Goal: Transaction & Acquisition: Obtain resource

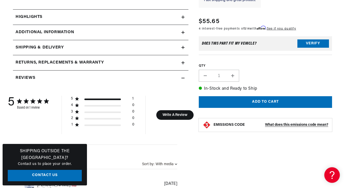
scroll to position [0, 598]
click at [183, 17] on icon at bounding box center [183, 17] width 3 height 0
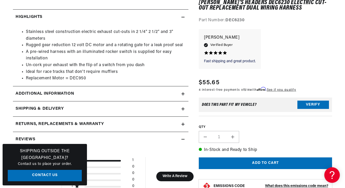
scroll to position [0, 0]
click at [185, 17] on icon at bounding box center [183, 17] width 3 height 3
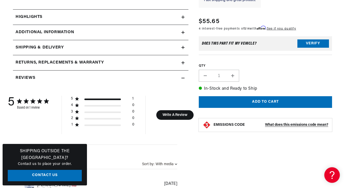
click at [184, 32] on icon at bounding box center [183, 32] width 3 height 3
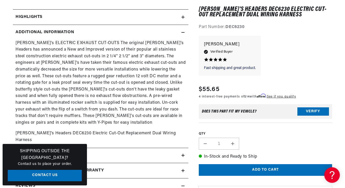
click at [184, 32] on icon at bounding box center [183, 32] width 3 height 3
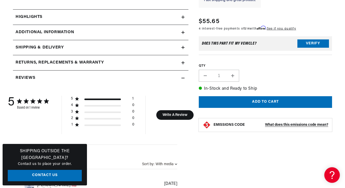
click at [182, 46] on icon at bounding box center [183, 47] width 3 height 3
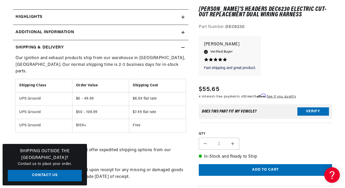
click at [182, 46] on icon at bounding box center [183, 47] width 3 height 3
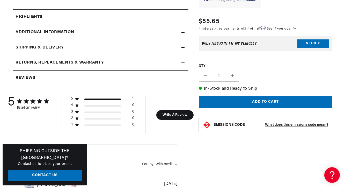
scroll to position [0, 299]
click at [183, 62] on icon at bounding box center [183, 62] width 0 height 3
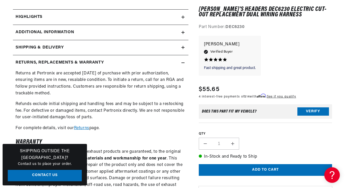
click at [183, 63] on icon at bounding box center [183, 63] width 3 height 0
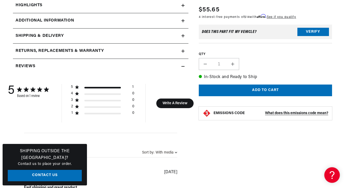
scroll to position [0, 0]
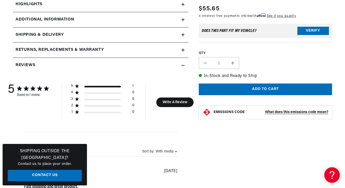
click at [185, 65] on icon at bounding box center [183, 65] width 3 height 0
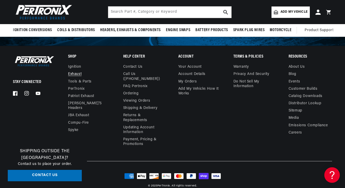
click at [79, 70] on link "Exhaust" at bounding box center [74, 73] width 13 height 7
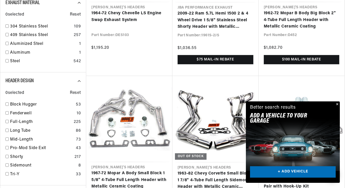
scroll to position [409, 0]
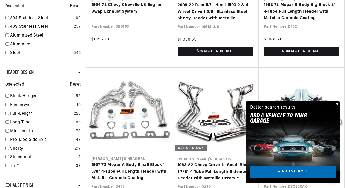
click at [337, 103] on button "Close" at bounding box center [337, 104] width 6 height 6
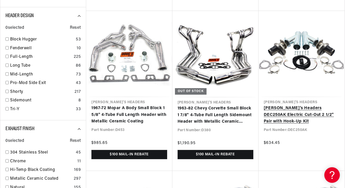
scroll to position [0, 0]
click at [303, 115] on link "[PERSON_NAME]'s Headers DEC250AK Electric Cut-Out 2 1/2" Pair with Hook-Up Kit" at bounding box center [302, 115] width 76 height 20
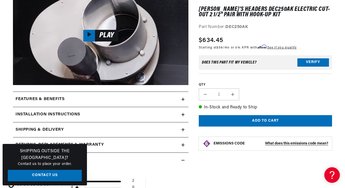
scroll to position [259, 0]
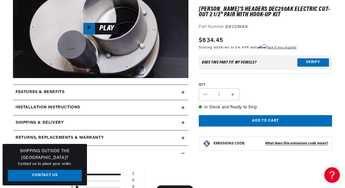
click at [184, 106] on icon at bounding box center [183, 107] width 3 height 3
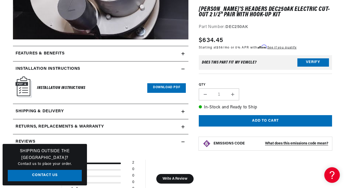
scroll to position [300, 0]
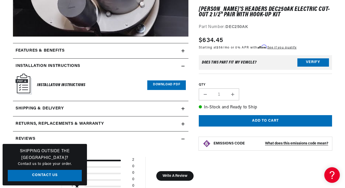
click at [161, 86] on link "Download PDF" at bounding box center [166, 85] width 39 height 10
